Goal: Information Seeking & Learning: Find specific fact

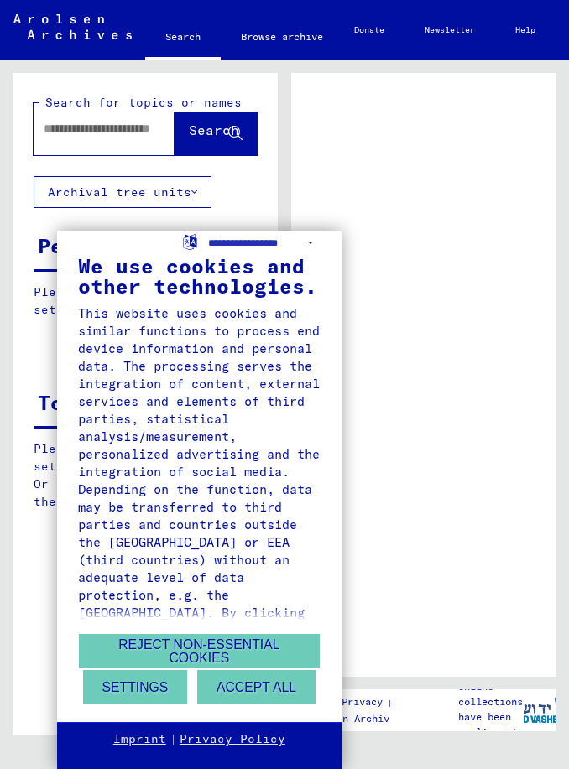
click at [57, 133] on div "**********" at bounding box center [284, 384] width 569 height 769
click at [75, 138] on div "**********" at bounding box center [284, 384] width 569 height 769
click at [65, 148] on div "**********" at bounding box center [284, 384] width 569 height 769
click at [233, 689] on button "Accept all" at bounding box center [256, 687] width 118 height 34
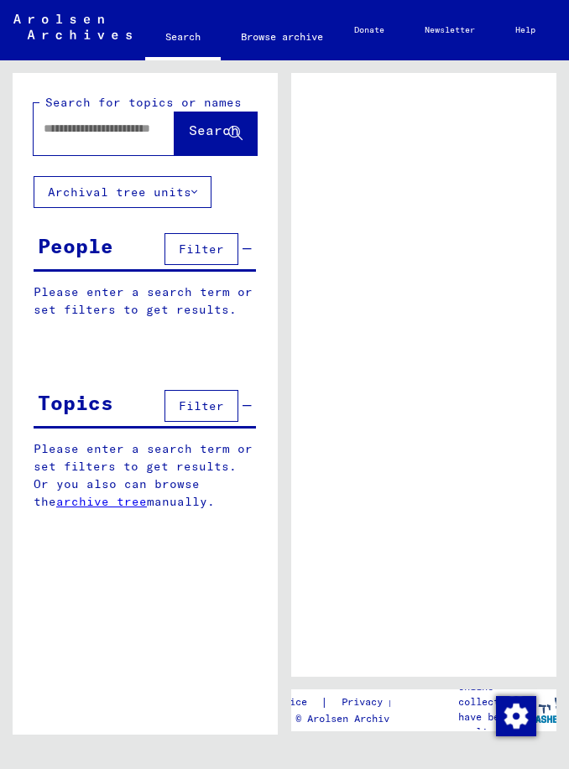
click at [60, 123] on input "text" at bounding box center [102, 129] width 117 height 18
click at [189, 137] on span "Search" at bounding box center [214, 130] width 50 height 17
click at [201, 125] on span "Search" at bounding box center [214, 130] width 50 height 17
click at [214, 135] on span "Search" at bounding box center [214, 130] width 50 height 17
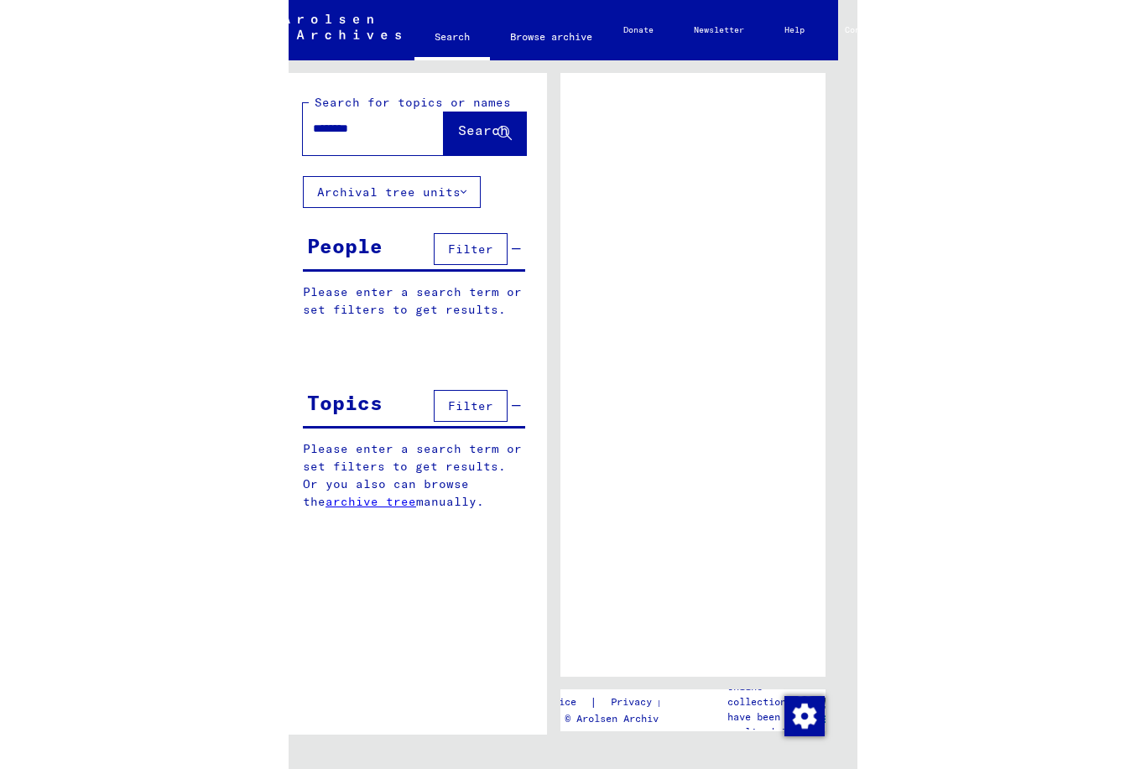
scroll to position [2, 0]
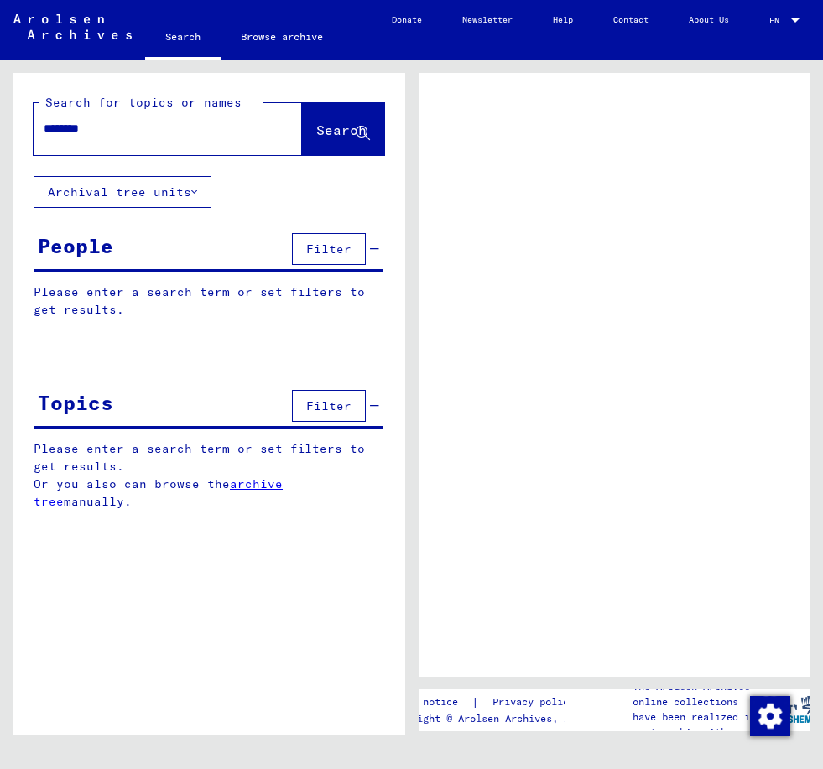
click at [325, 124] on span "Search" at bounding box center [341, 130] width 50 height 17
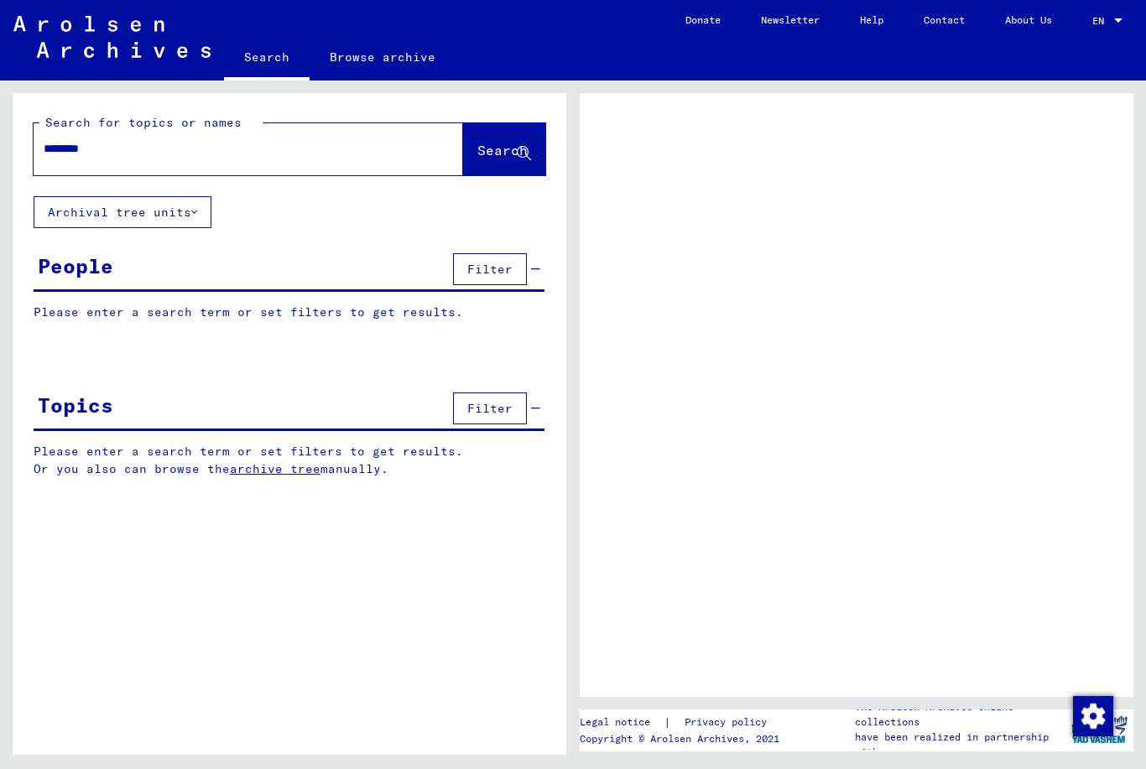
click at [84, 145] on input "********" at bounding box center [233, 149] width 379 height 18
click at [86, 153] on input "********" at bounding box center [233, 149] width 379 height 18
type input "*******"
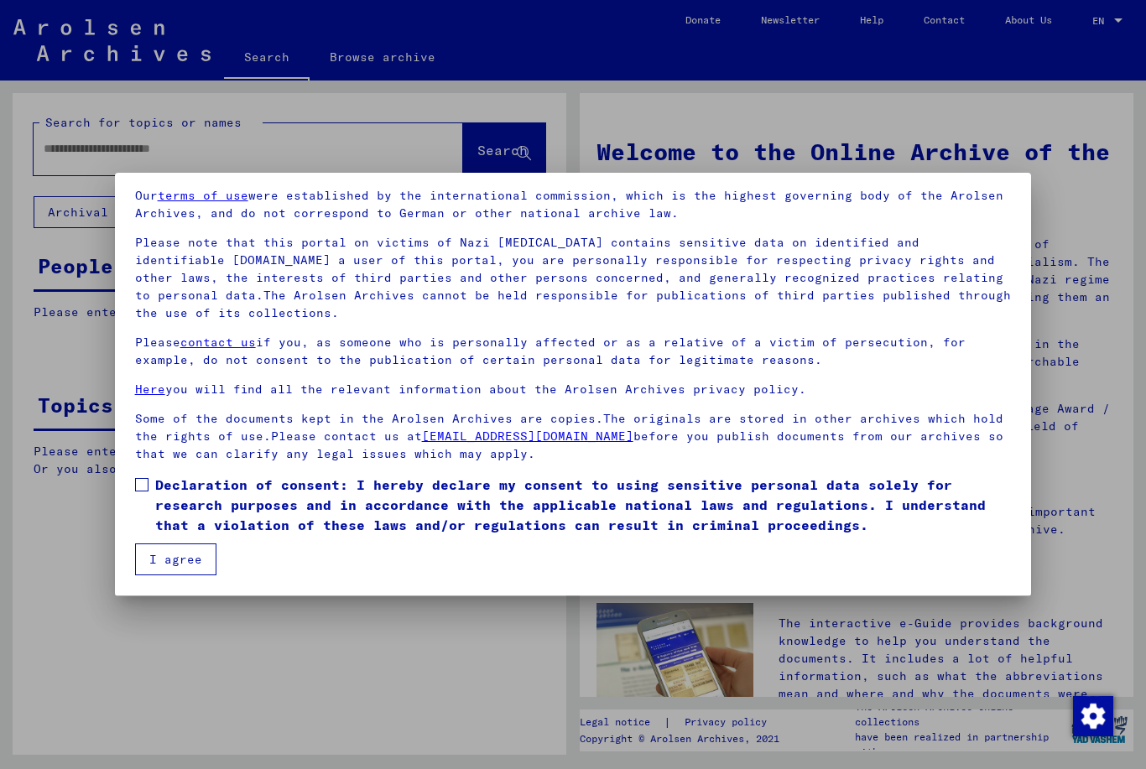
scroll to position [61, 0]
click at [143, 489] on span at bounding box center [141, 484] width 13 height 13
click at [160, 557] on button "I agree" at bounding box center [175, 560] width 81 height 32
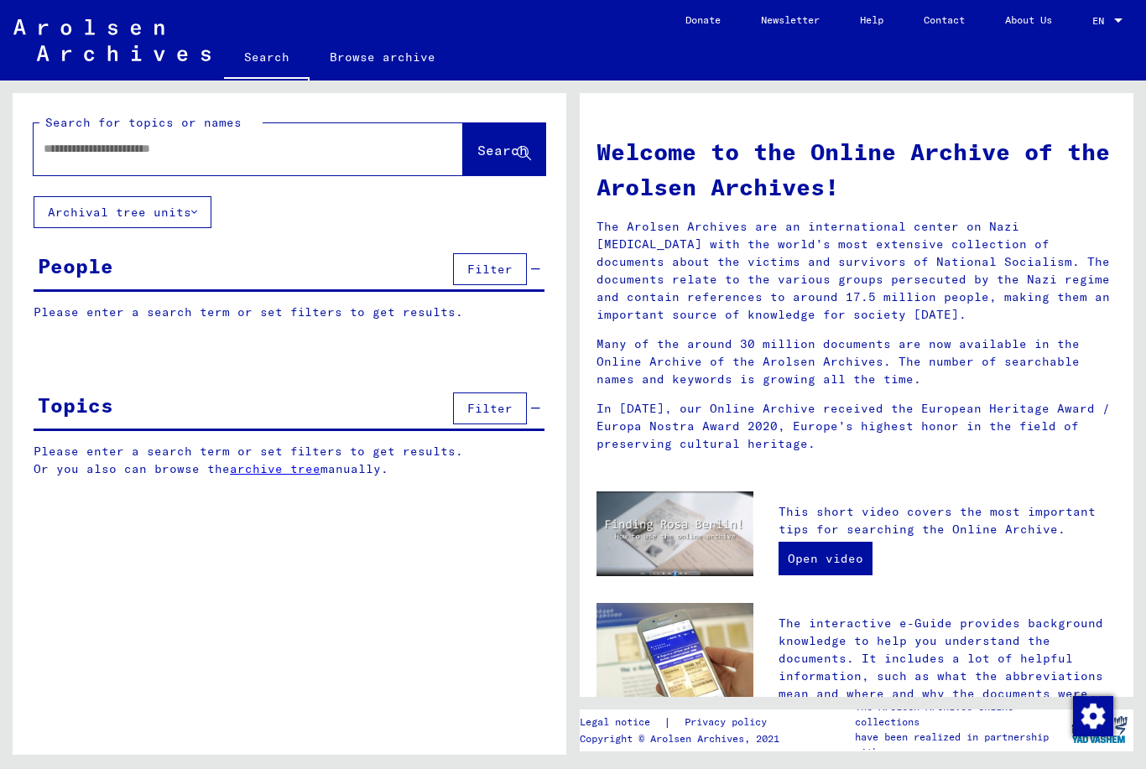
click at [164, 268] on div "People Filter" at bounding box center [289, 270] width 511 height 43
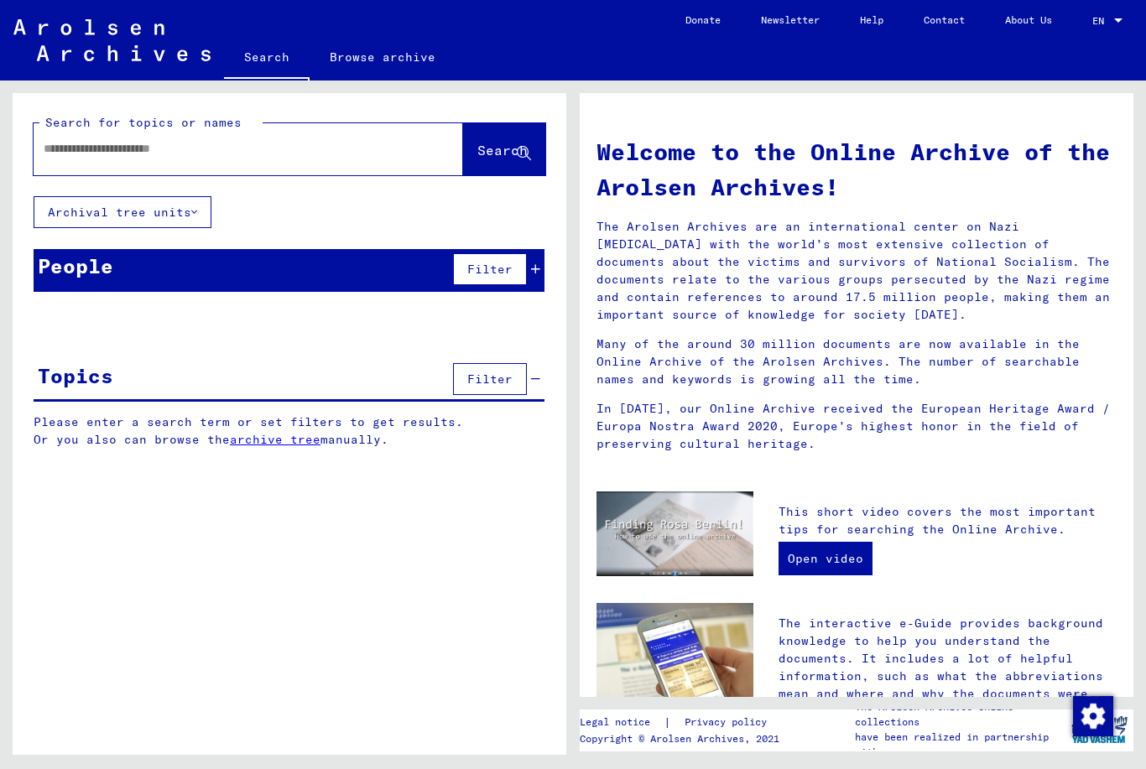
click at [91, 279] on div "People" at bounding box center [75, 266] width 75 height 30
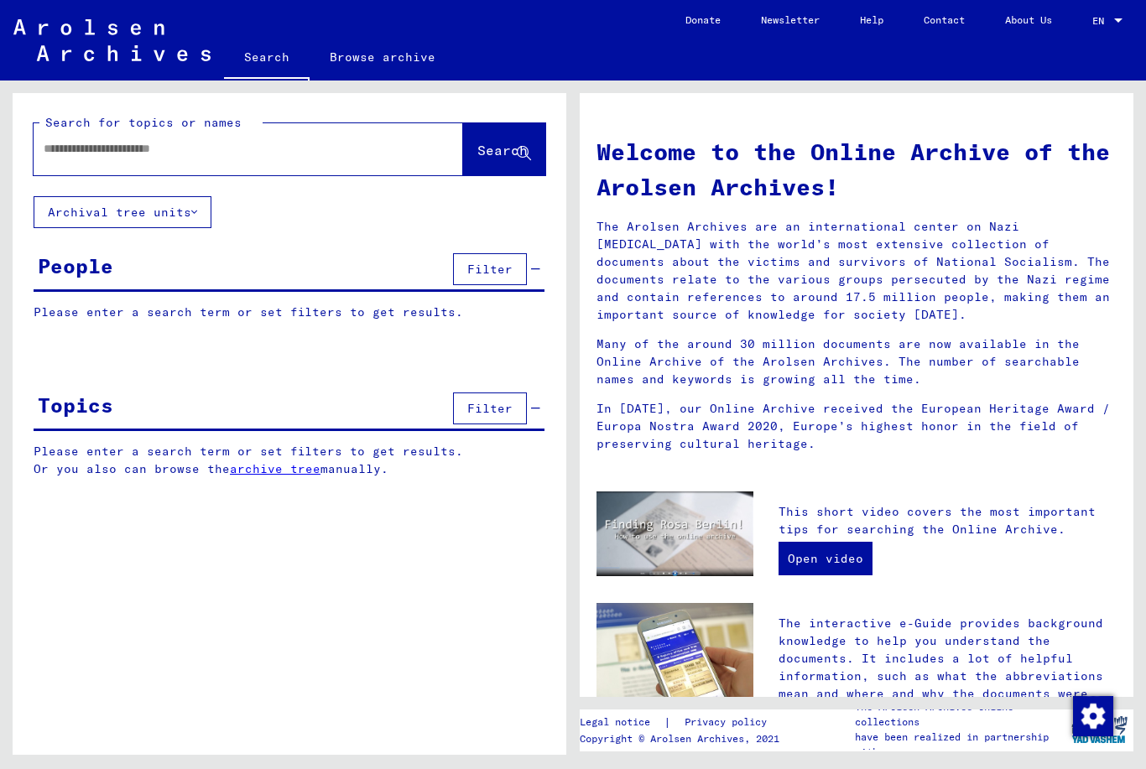
click at [70, 158] on input "text" at bounding box center [228, 149] width 369 height 18
type input "********"
click at [481, 153] on span "Search" at bounding box center [502, 150] width 50 height 17
click at [151, 216] on button "Archival tree units" at bounding box center [123, 212] width 178 height 32
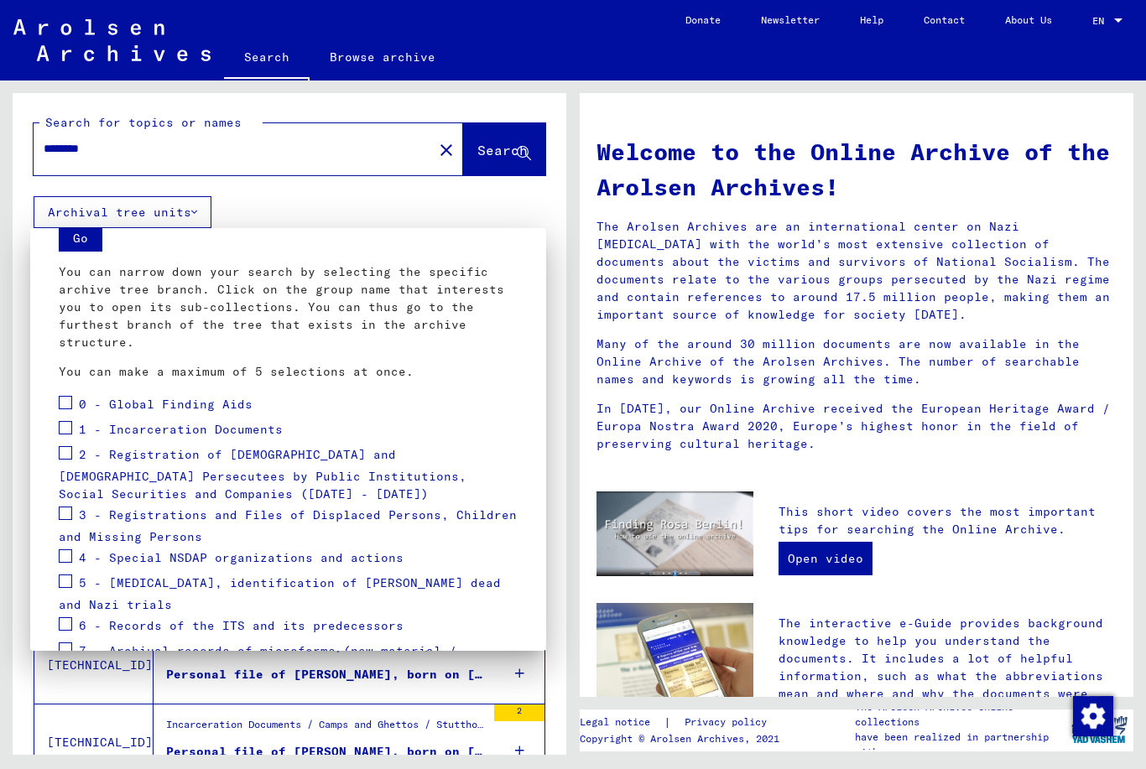
scroll to position [64, 0]
click at [290, 196] on div at bounding box center [573, 384] width 1146 height 769
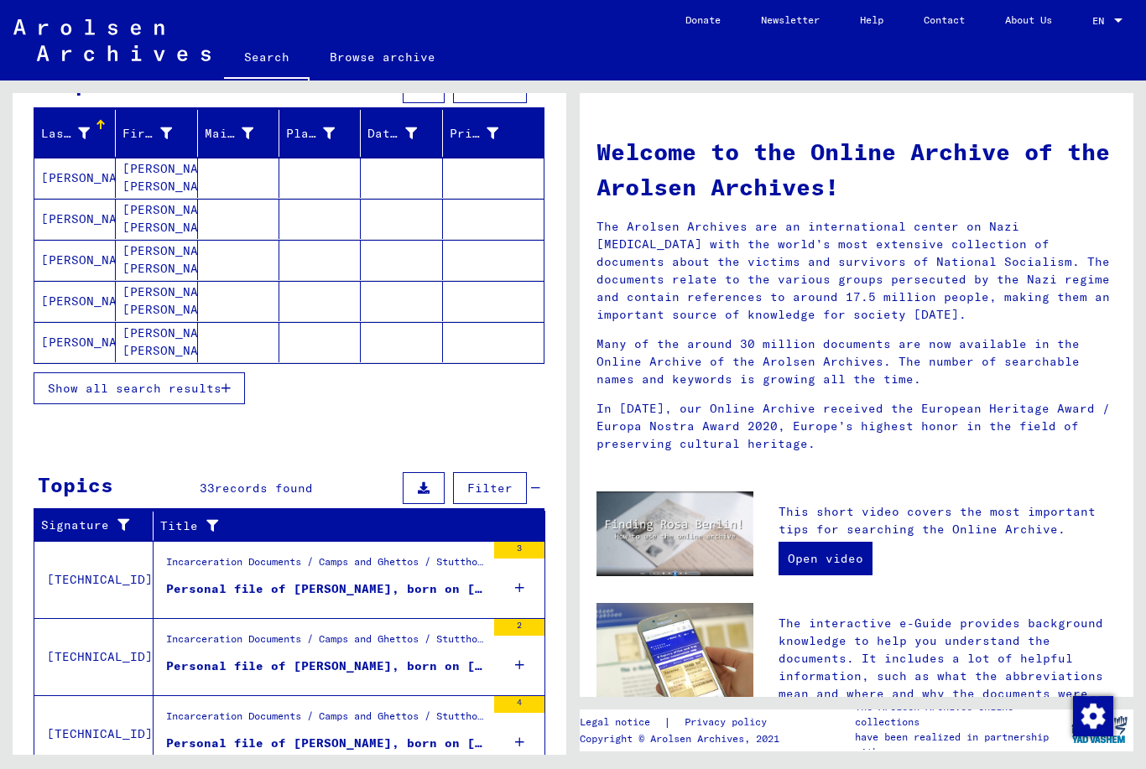
scroll to position [188, 0]
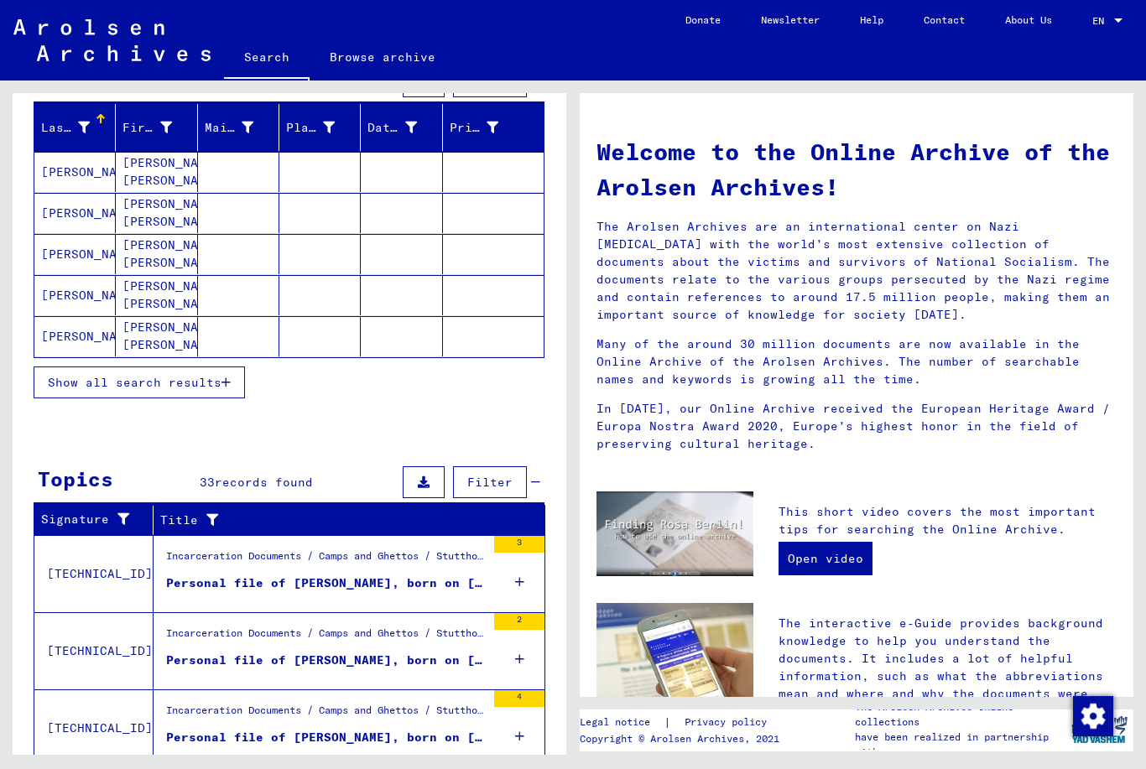
click at [134, 388] on span "Show all search results" at bounding box center [135, 382] width 174 height 15
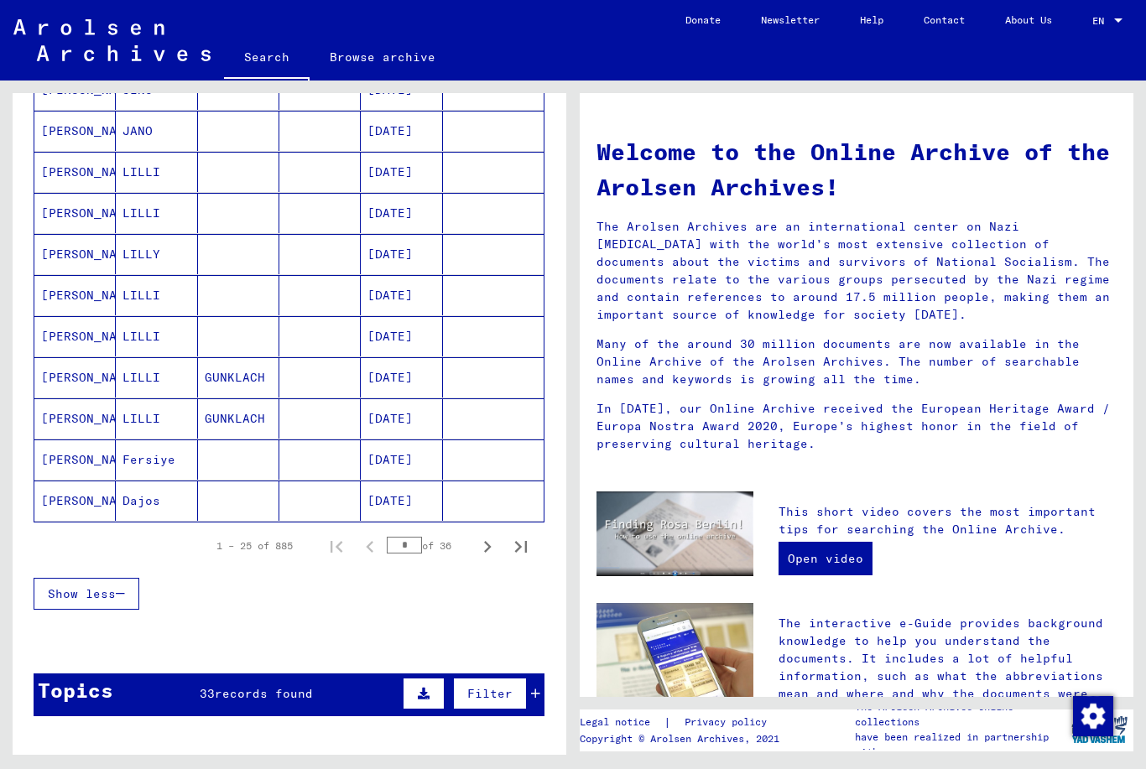
scroll to position [967, 0]
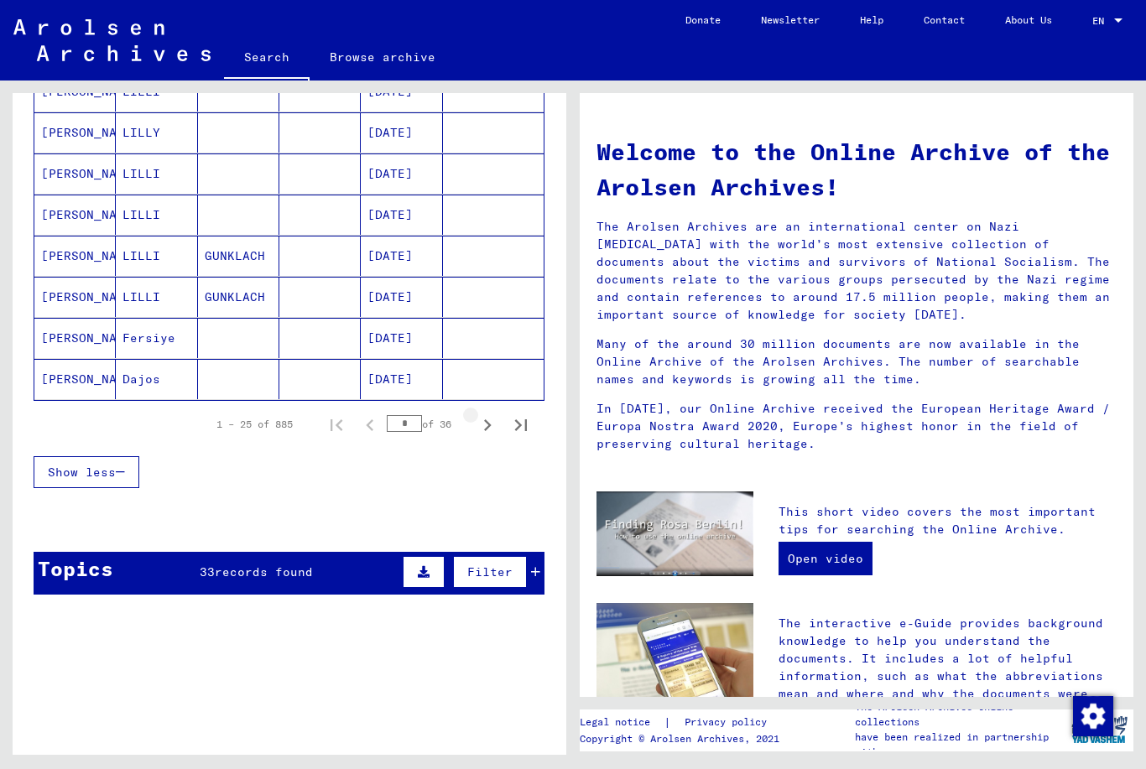
click at [485, 429] on icon "Next page" at bounding box center [488, 425] width 8 height 12
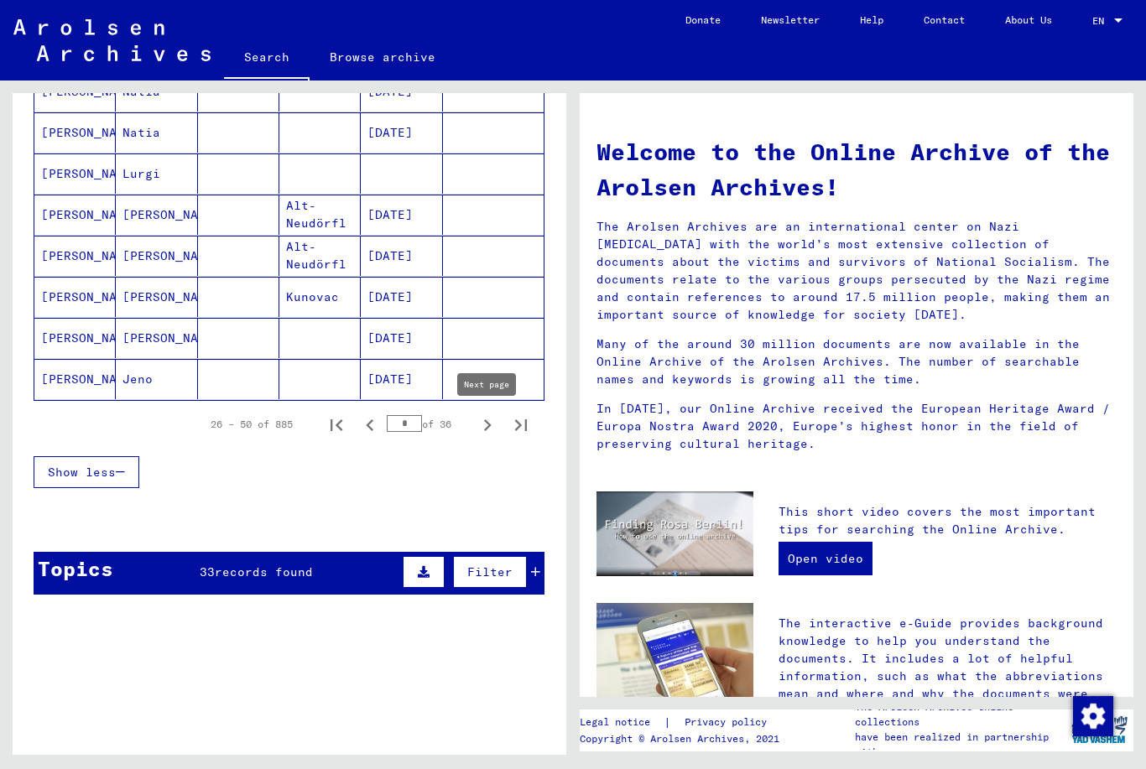
click at [481, 424] on icon "Next page" at bounding box center [487, 425] width 23 height 23
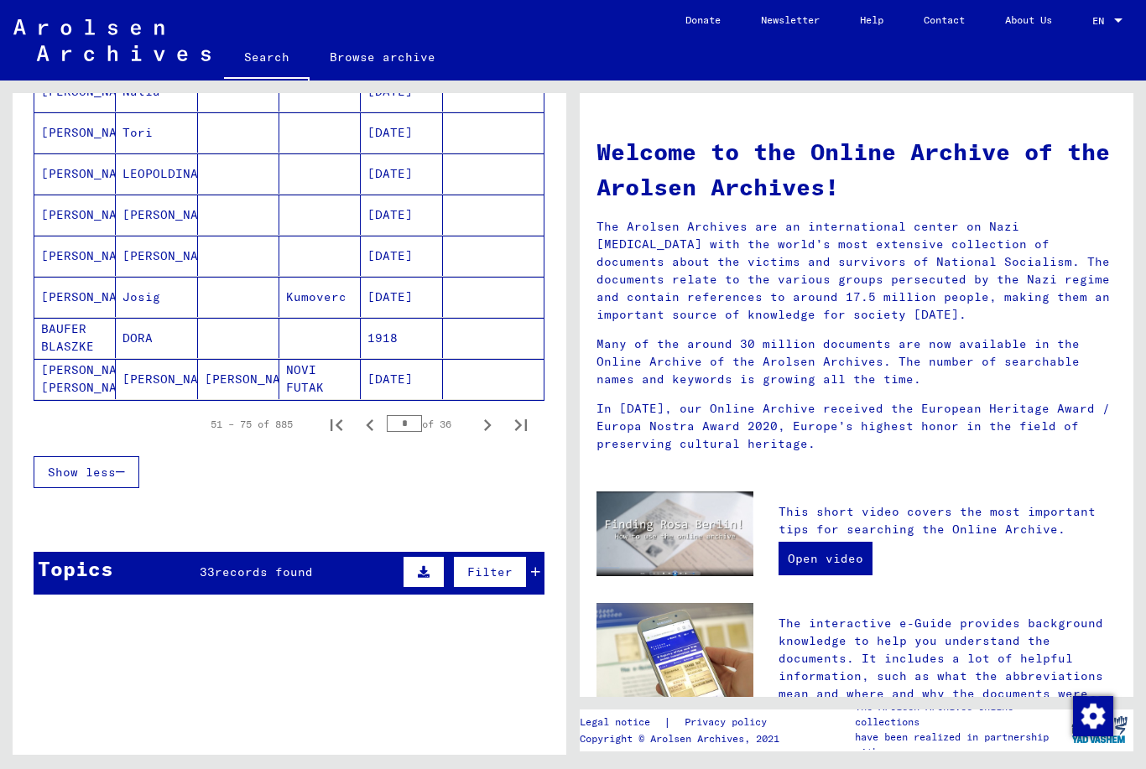
click at [481, 431] on icon "Next page" at bounding box center [487, 425] width 23 height 23
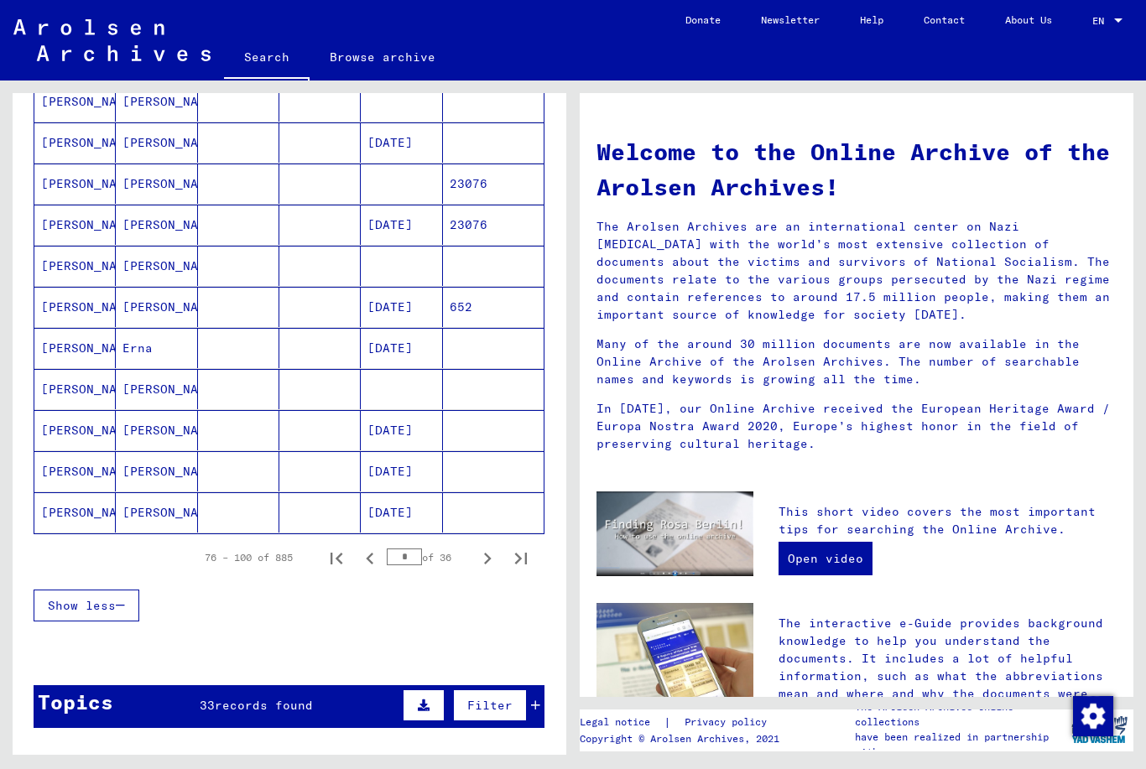
scroll to position [837, 0]
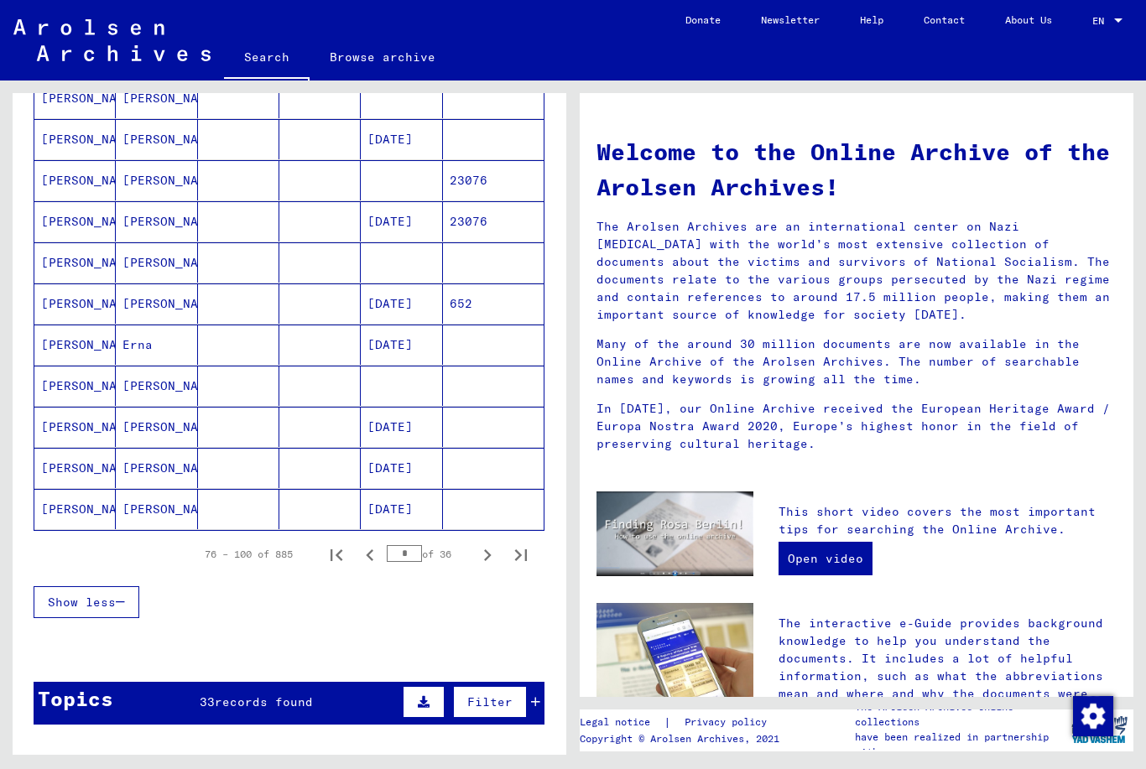
click at [485, 565] on icon "Next page" at bounding box center [487, 555] width 23 height 23
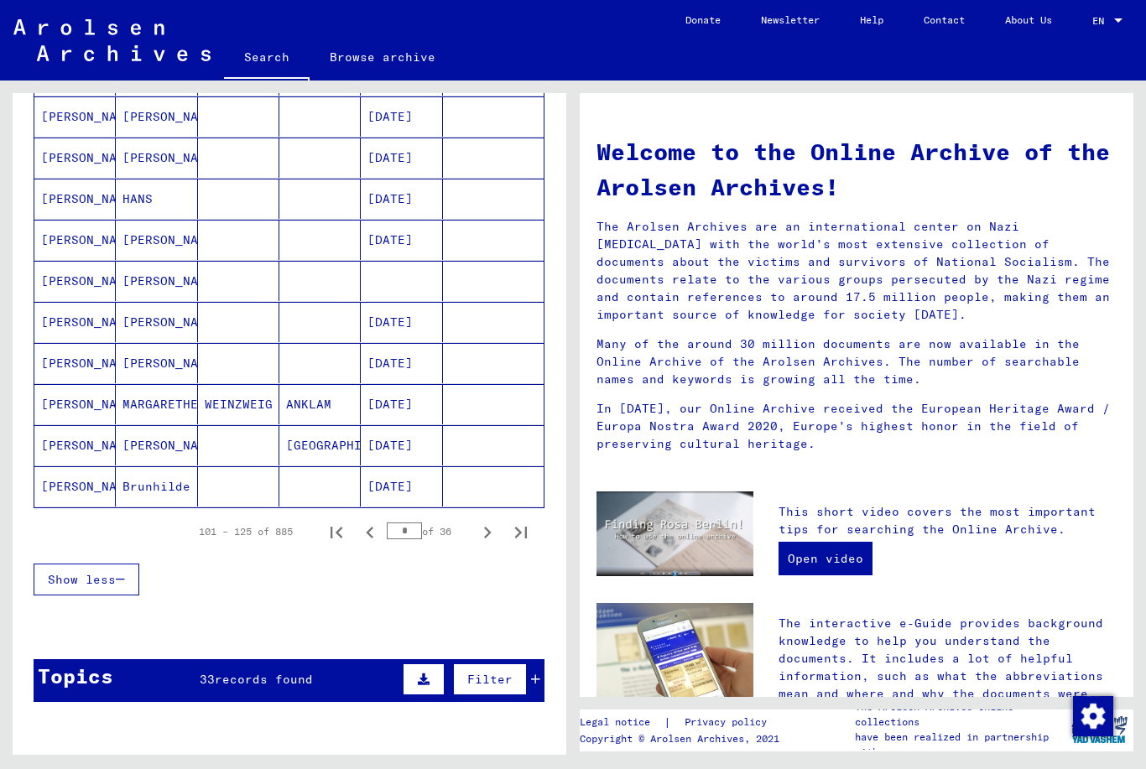
scroll to position [880, 0]
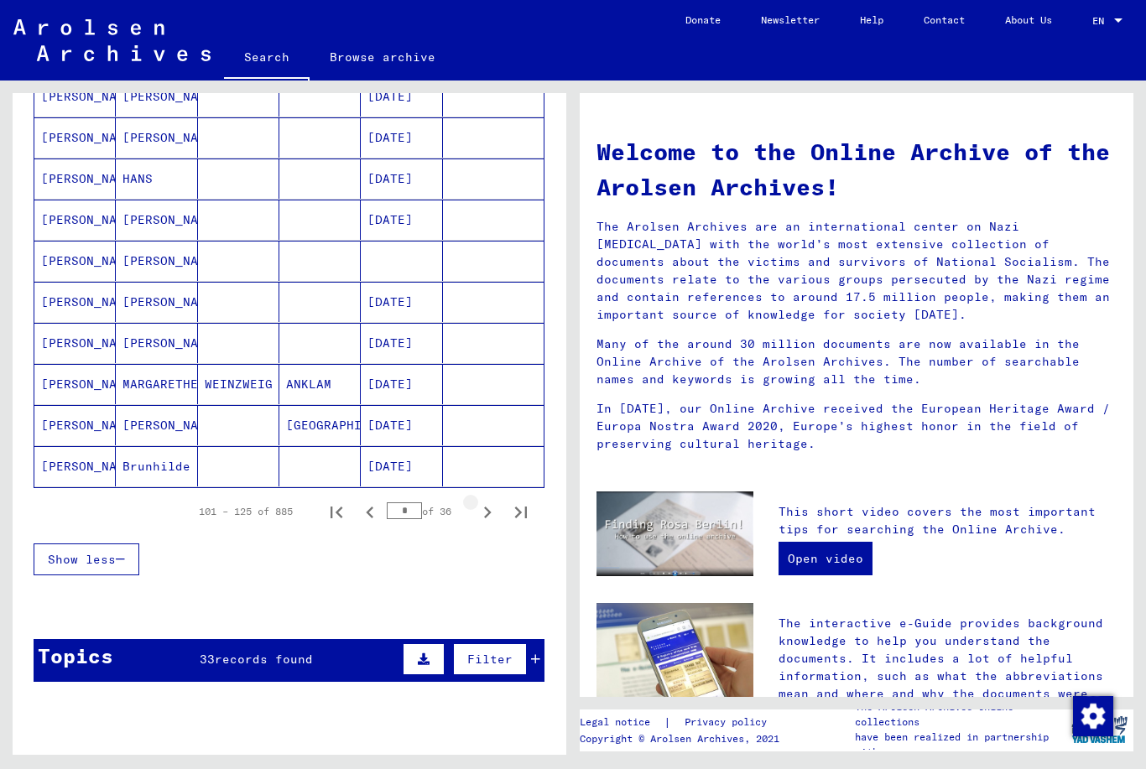
click at [486, 512] on icon "Next page" at bounding box center [487, 512] width 23 height 23
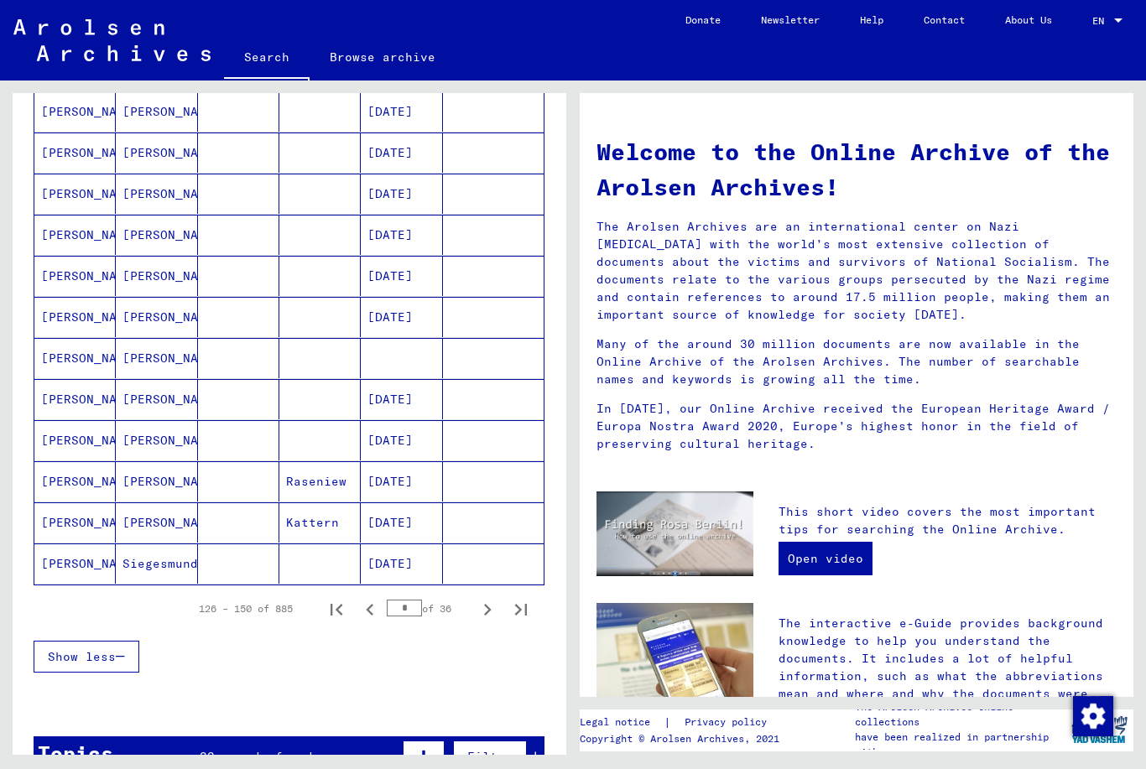
scroll to position [820, 0]
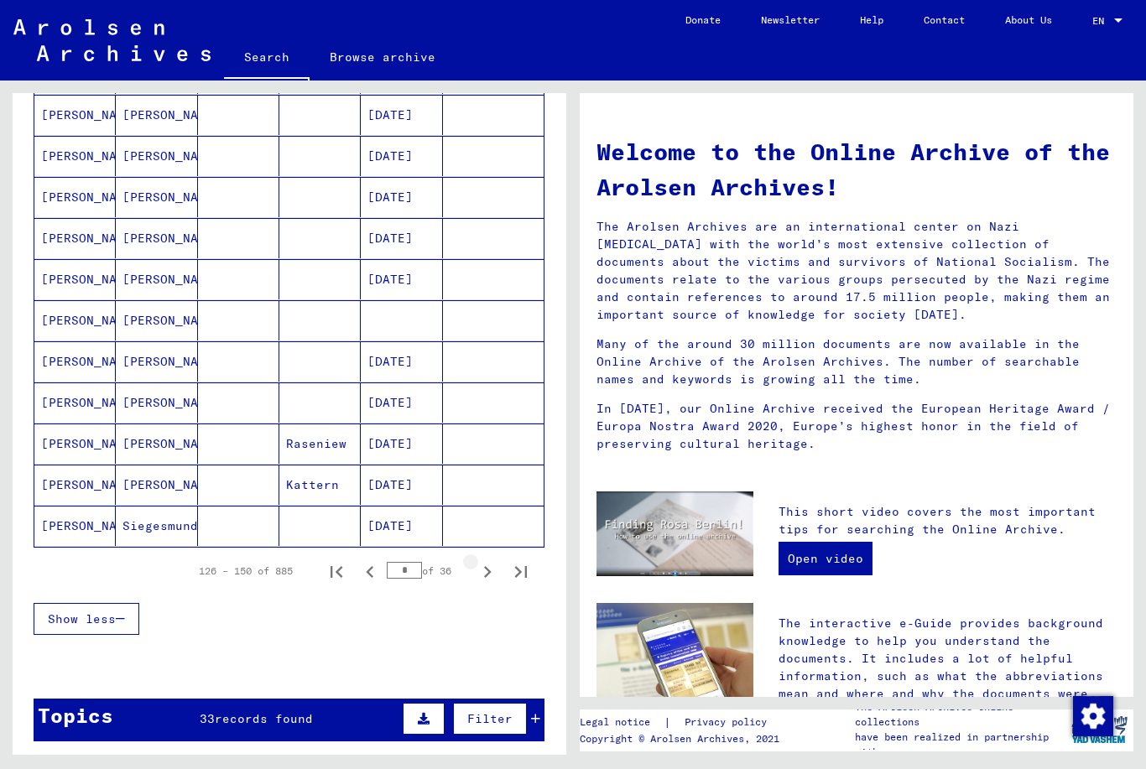
click at [480, 567] on icon "Next page" at bounding box center [487, 571] width 23 height 23
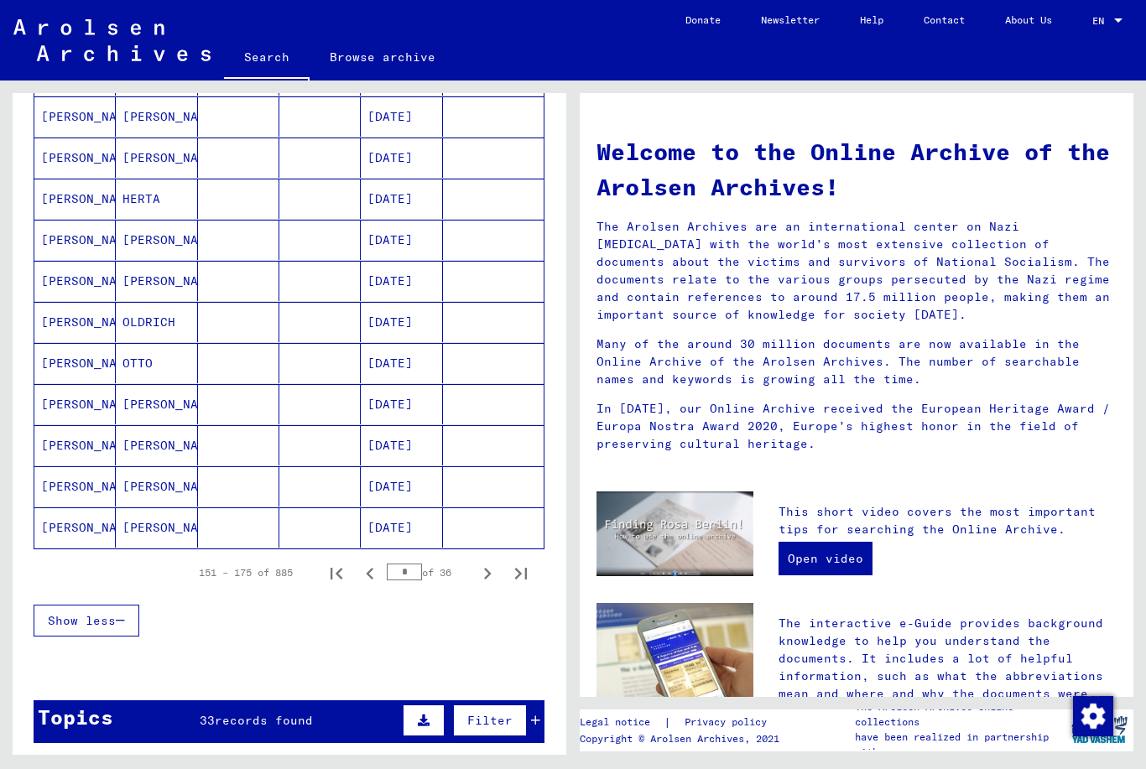
scroll to position [834, 0]
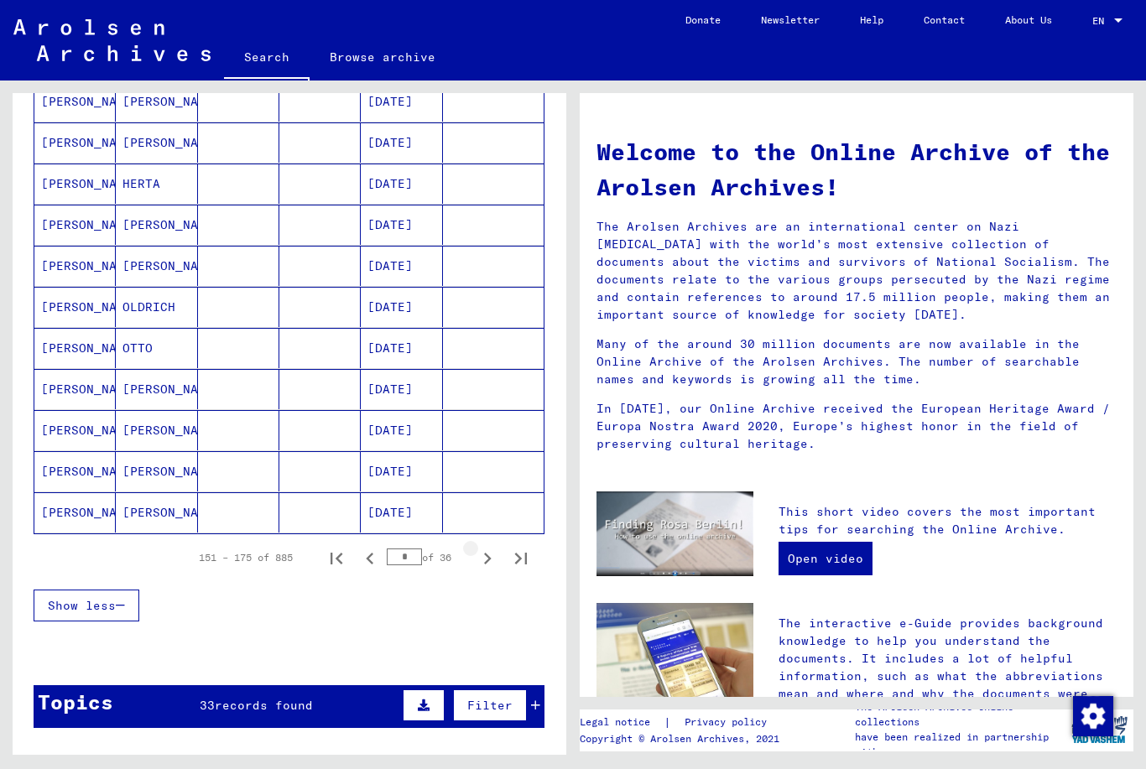
click at [484, 554] on icon "Next page" at bounding box center [487, 558] width 23 height 23
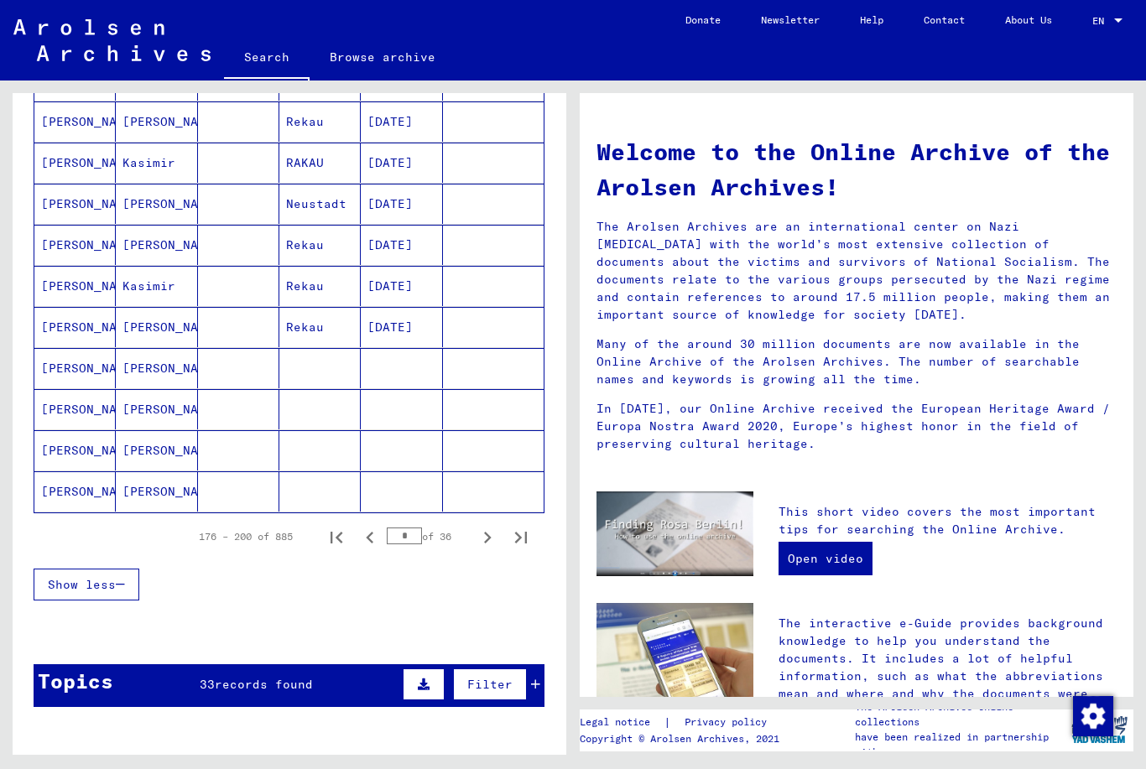
scroll to position [862, 0]
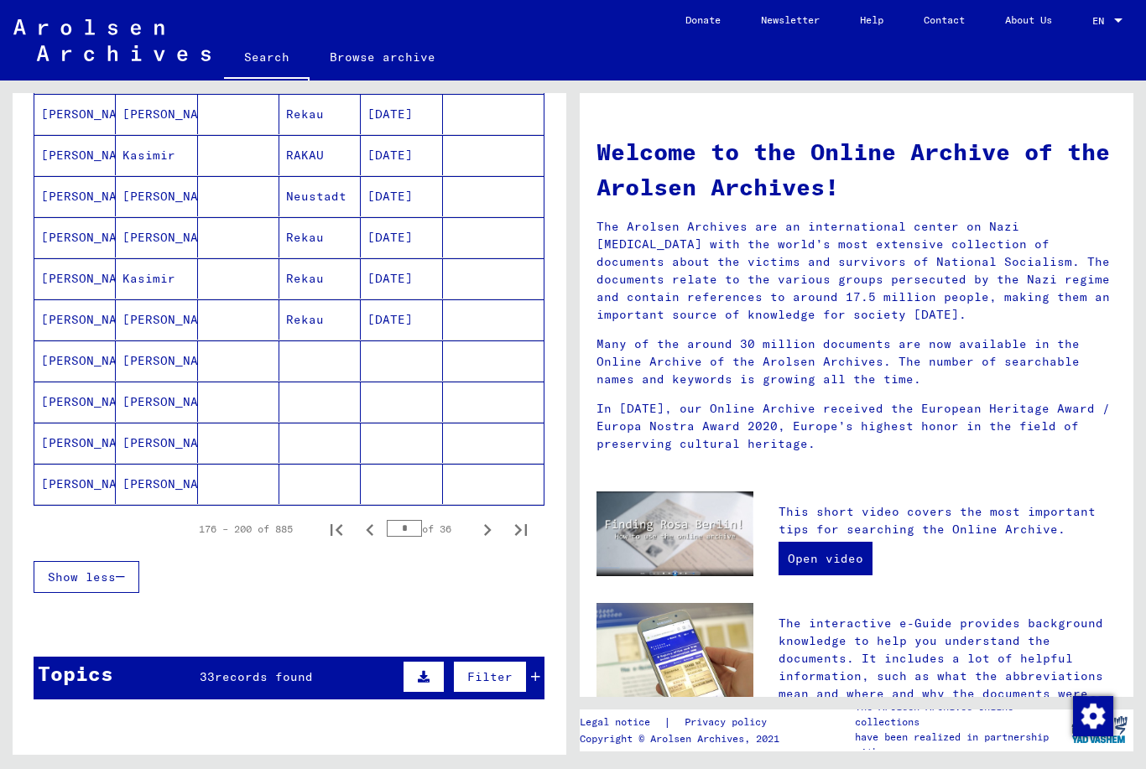
click at [490, 541] on icon "Next page" at bounding box center [487, 529] width 23 height 23
type input "*"
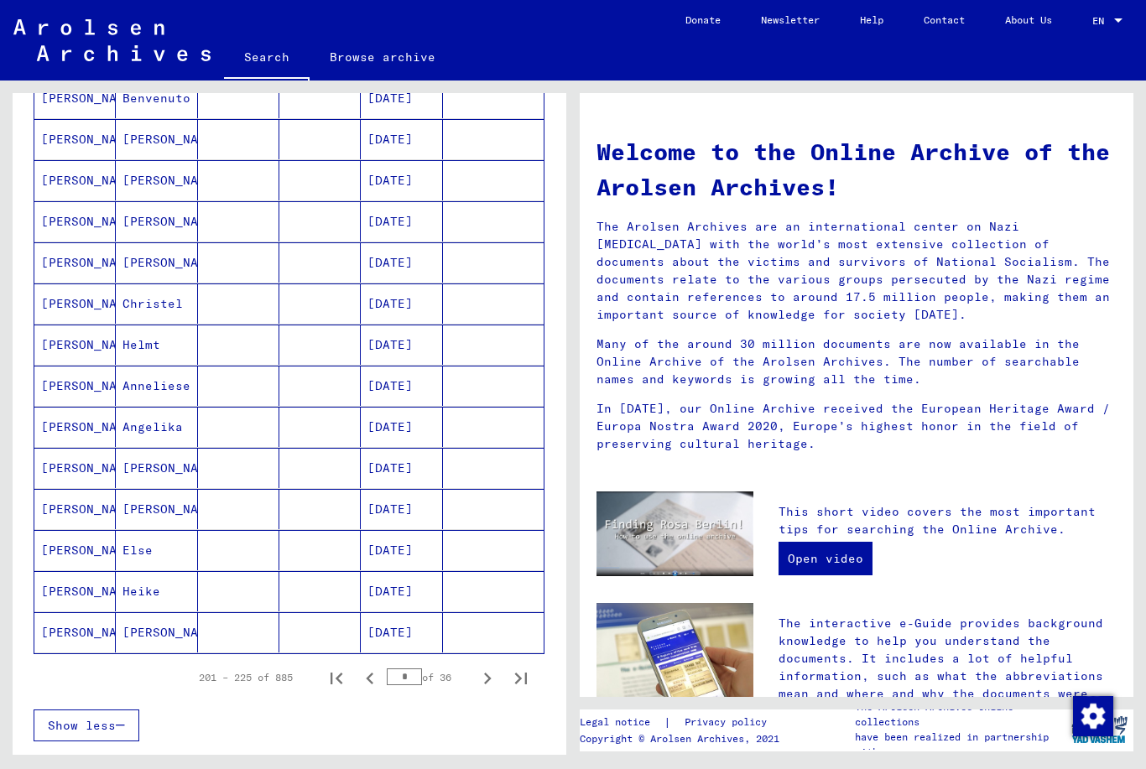
scroll to position [726, 0]
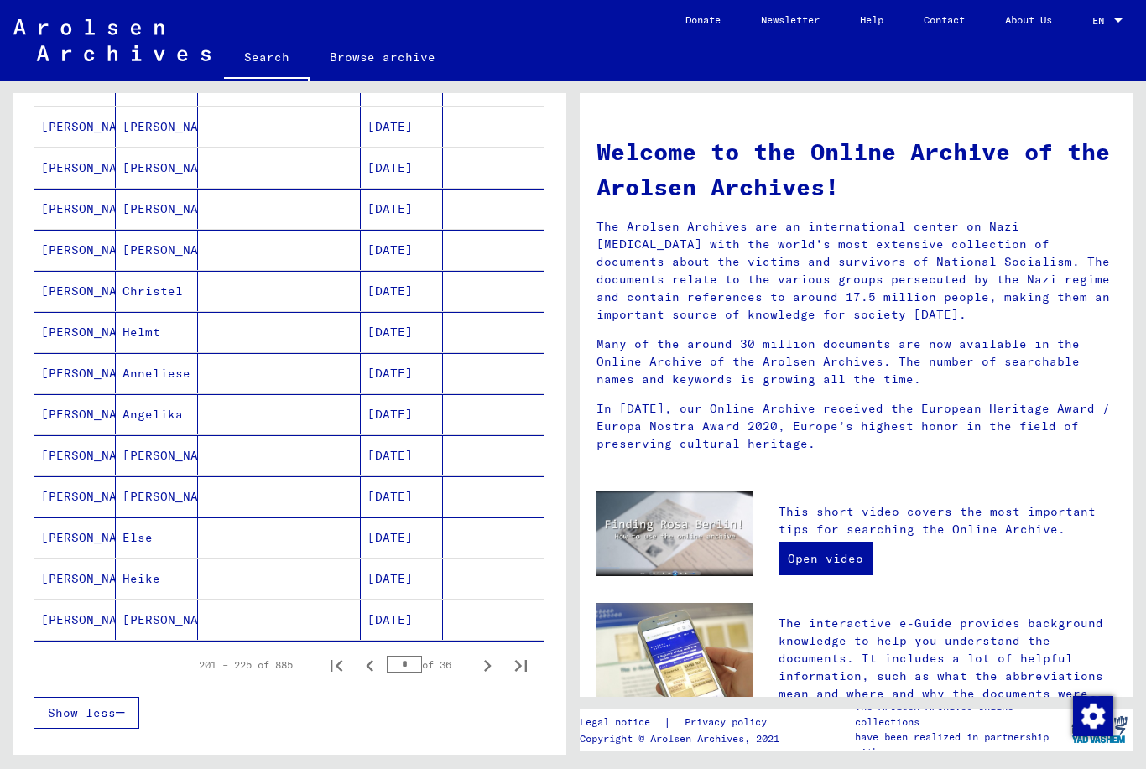
click at [61, 332] on mat-cell "[PERSON_NAME]" at bounding box center [74, 332] width 81 height 40
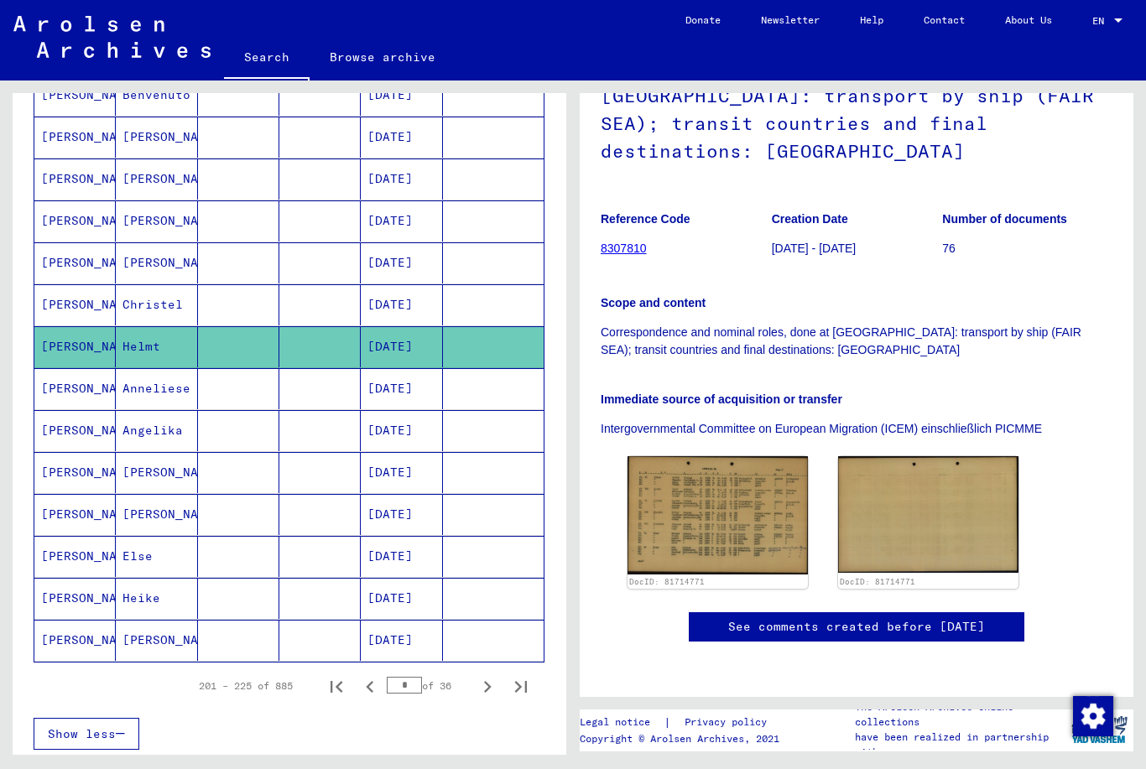
scroll to position [169, 0]
click at [568, 523] on img at bounding box center [718, 515] width 190 height 124
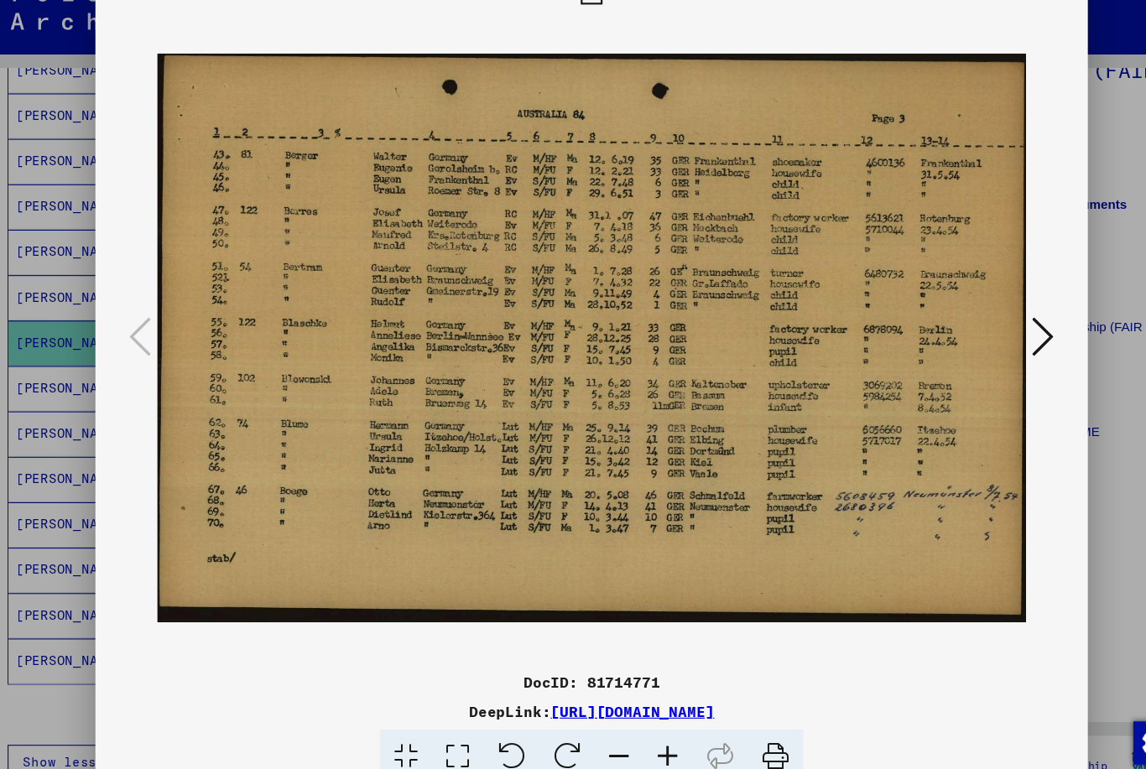
click at [568, 321] on icon at bounding box center [989, 341] width 20 height 40
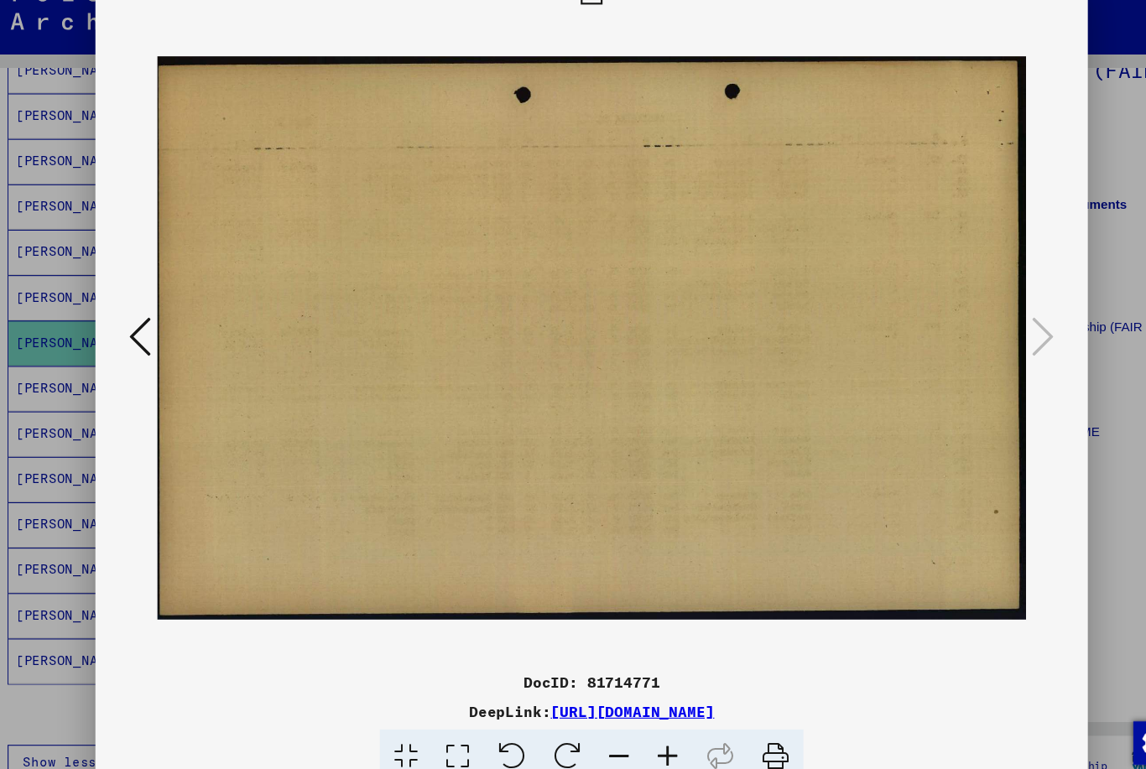
click at [152, 323] on button at bounding box center [157, 343] width 30 height 48
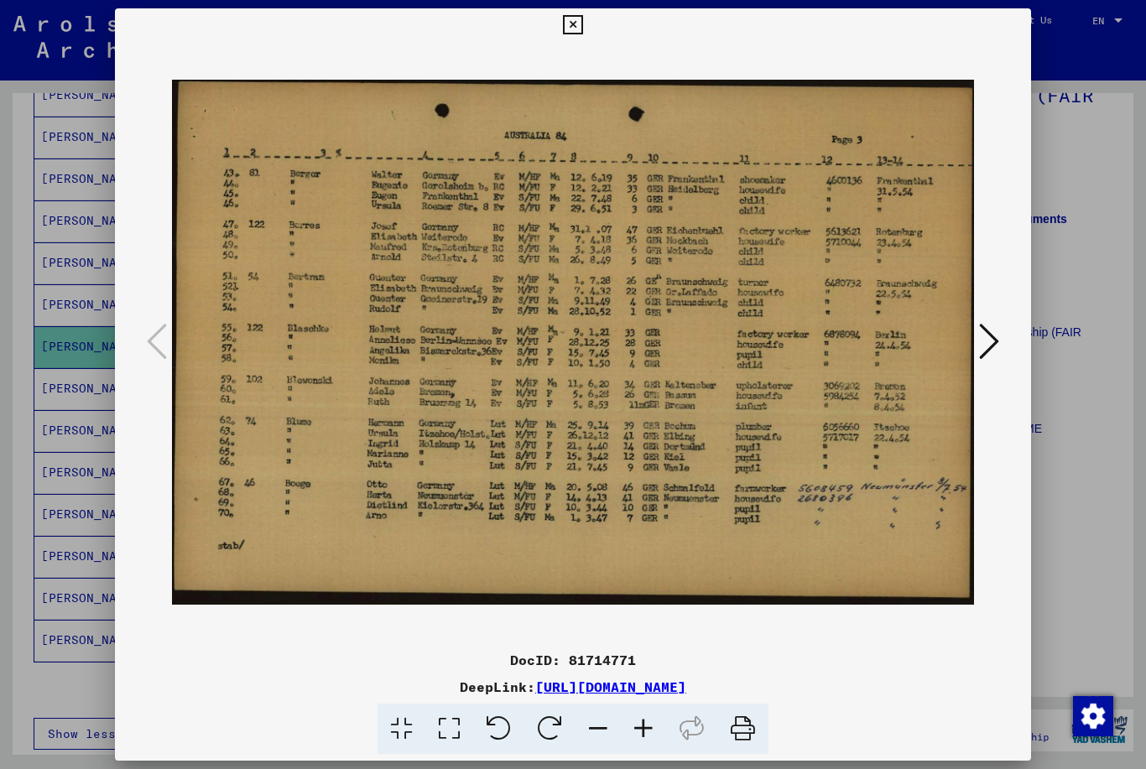
click at [535, 690] on link "[URL][DOMAIN_NAME]" at bounding box center [610, 687] width 151 height 17
click at [568, 23] on icon at bounding box center [572, 25] width 19 height 20
